Goal: Information Seeking & Learning: Learn about a topic

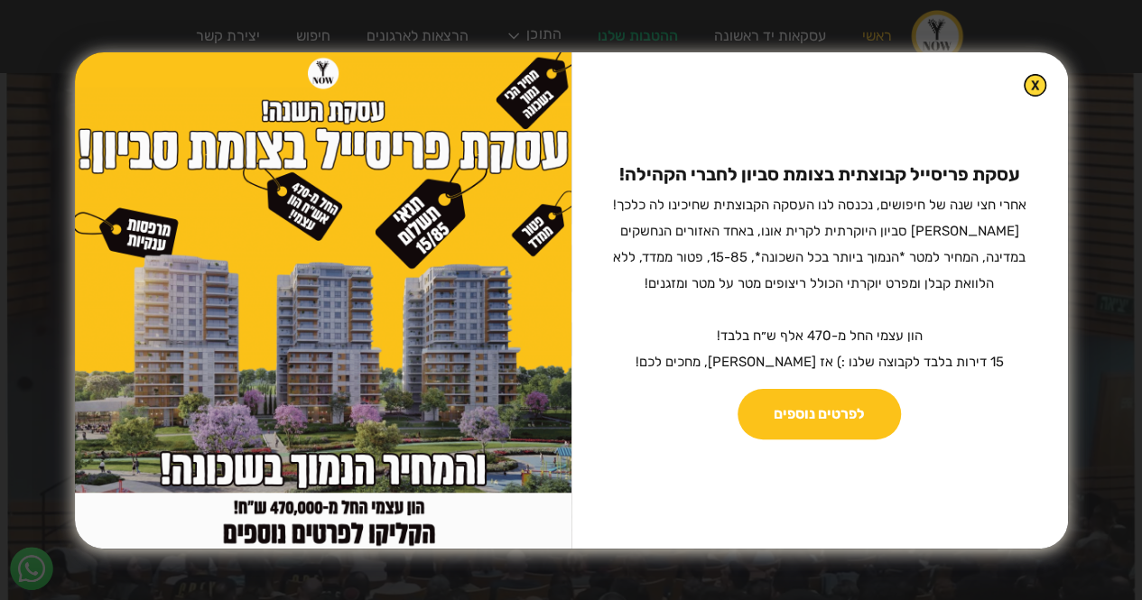
click at [859, 412] on link "לפרטים נוספים" at bounding box center [819, 414] width 163 height 51
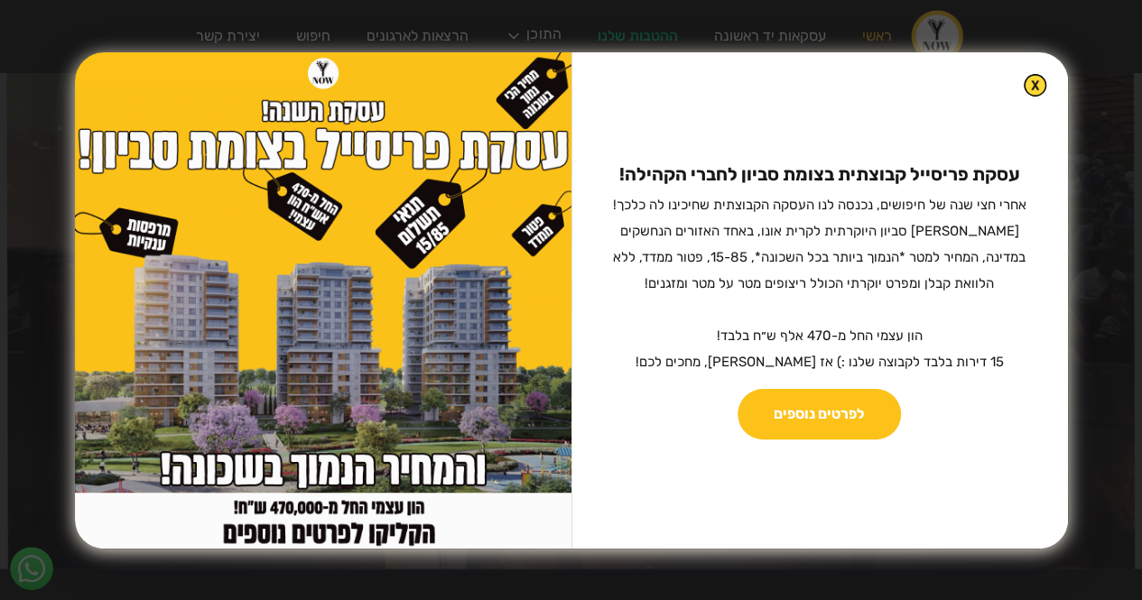
scroll to position [62, 0]
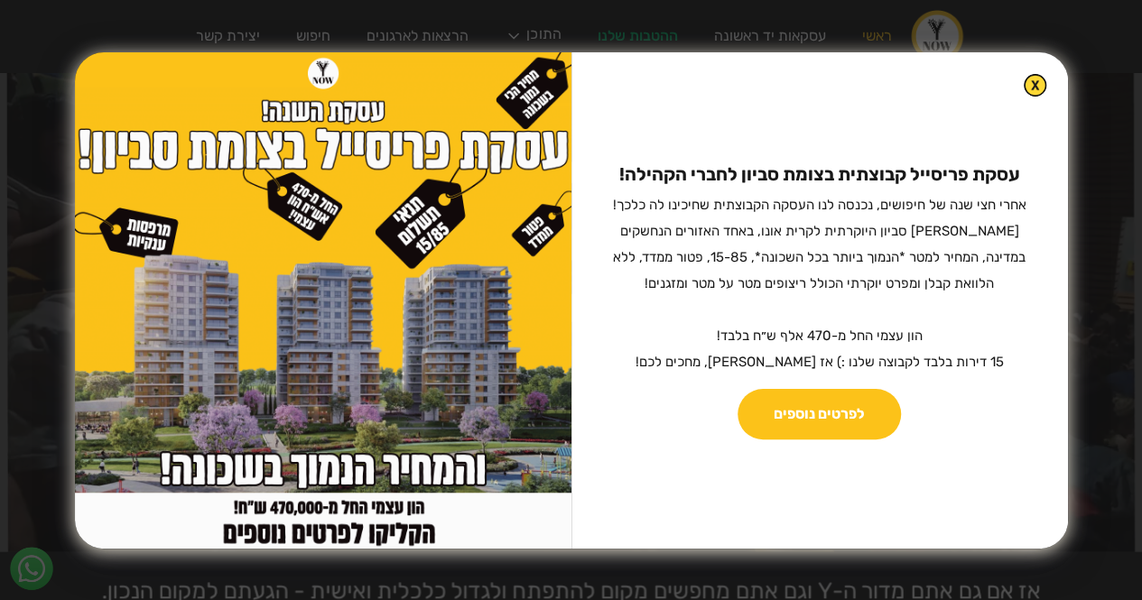
click at [419, 371] on img at bounding box center [323, 300] width 497 height 497
click at [1025, 79] on img at bounding box center [1035, 85] width 21 height 21
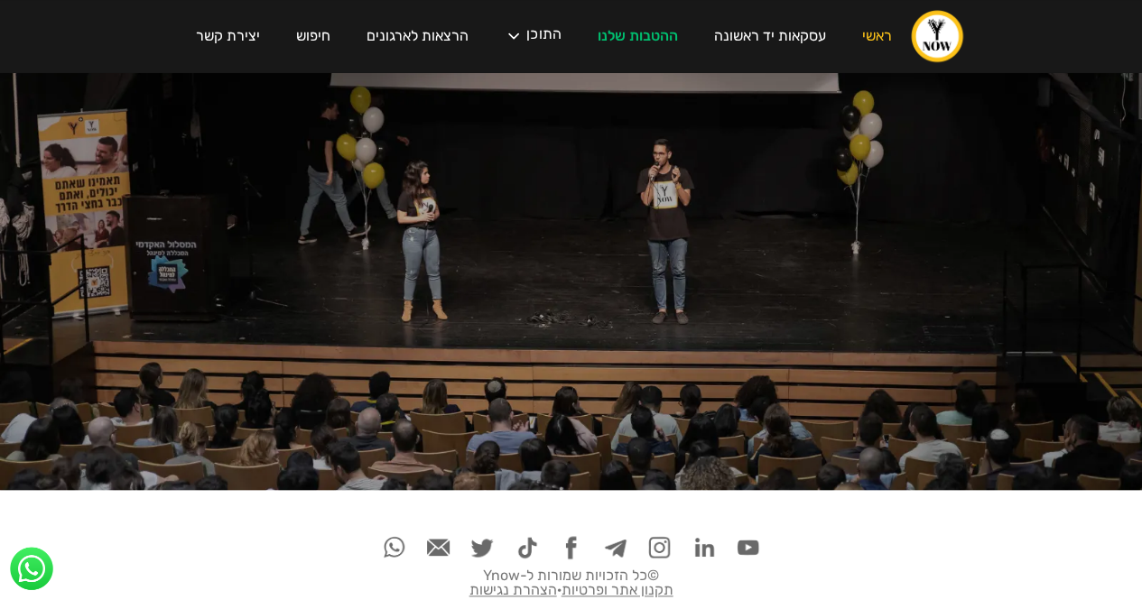
scroll to position [4009, 0]
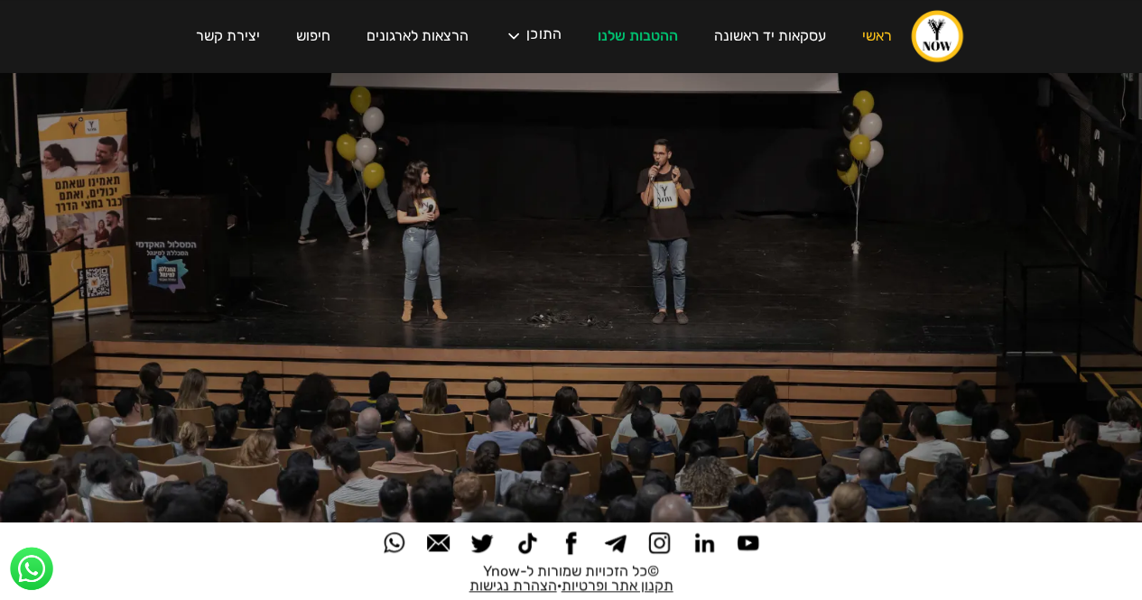
click at [751, 532] on img at bounding box center [748, 543] width 23 height 23
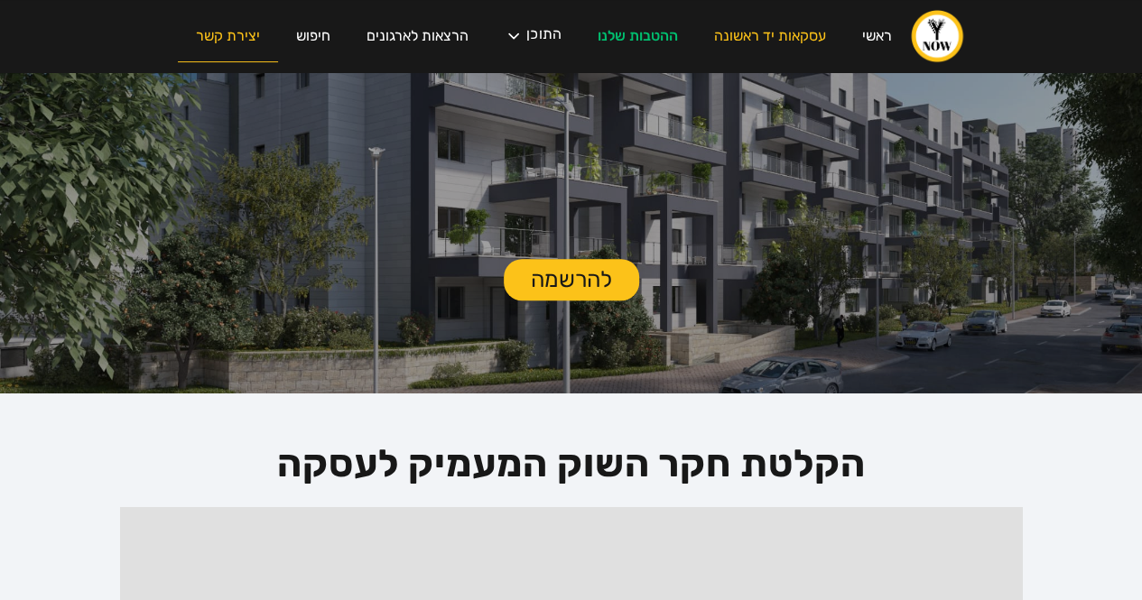
scroll to position [219, 0]
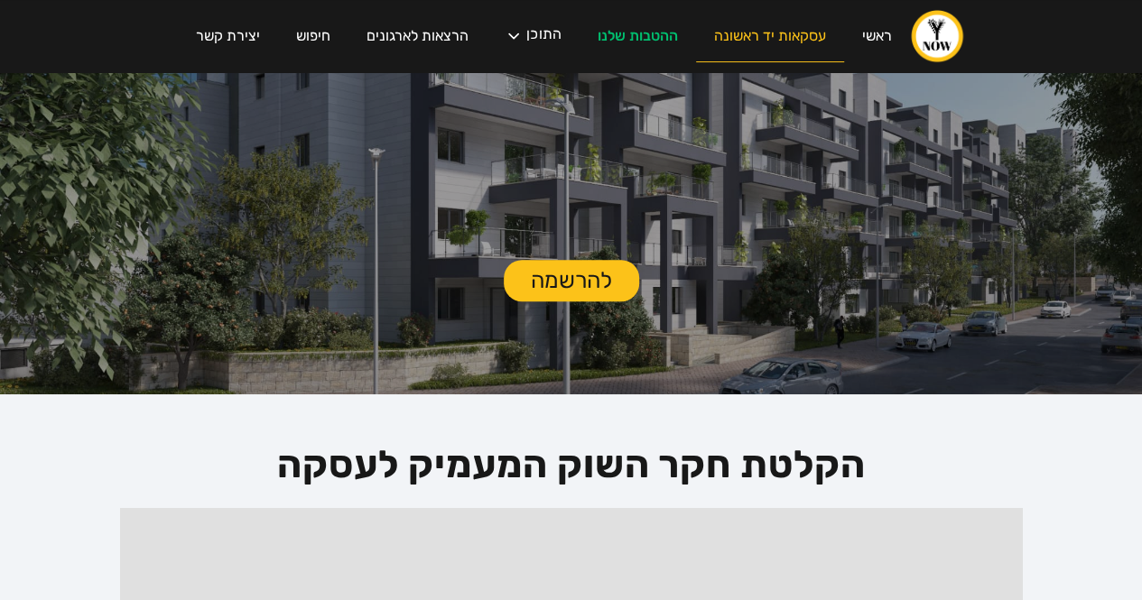
click at [758, 18] on link "עסקאות יד ראשונה" at bounding box center [770, 36] width 148 height 51
